Goal: Obtain resource: Obtain resource

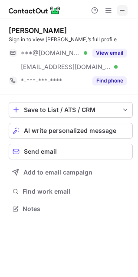
scroll to position [203, 138]
click at [121, 12] on span at bounding box center [122, 10] width 7 height 7
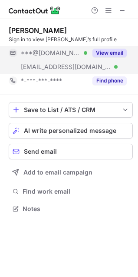
scroll to position [203, 138]
click at [107, 50] on button "View email" at bounding box center [110, 53] width 34 height 9
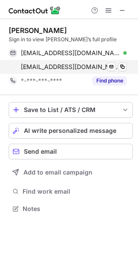
click at [118, 66] on div "desirae@bigmammothmedia.com Verified" at bounding box center [74, 67] width 106 height 8
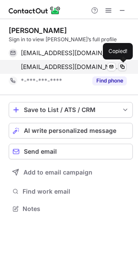
click at [120, 66] on span at bounding box center [122, 66] width 7 height 7
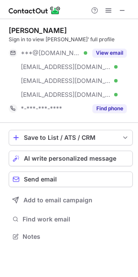
scroll to position [231, 138]
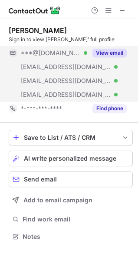
click at [114, 48] on div "View email" at bounding box center [107, 53] width 40 height 14
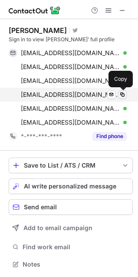
click at [120, 93] on span at bounding box center [122, 94] width 7 height 7
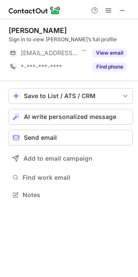
scroll to position [189, 138]
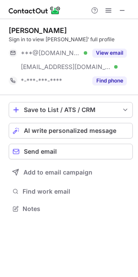
scroll to position [203, 138]
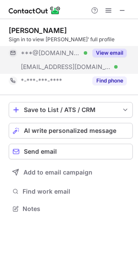
click at [110, 50] on button "View email" at bounding box center [110, 53] width 34 height 9
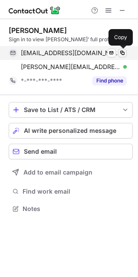
click at [126, 53] on button at bounding box center [122, 53] width 9 height 9
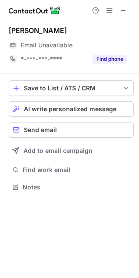
scroll to position [181, 139]
